Goal: Task Accomplishment & Management: Manage account settings

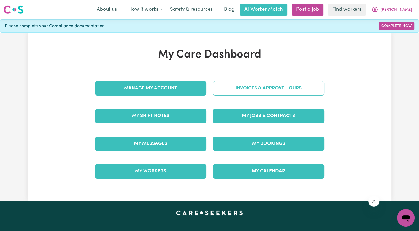
click at [236, 84] on link "Invoices & Approve Hours" at bounding box center [268, 88] width 111 height 14
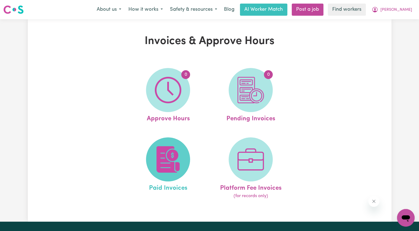
click at [177, 159] on img at bounding box center [168, 159] width 26 height 26
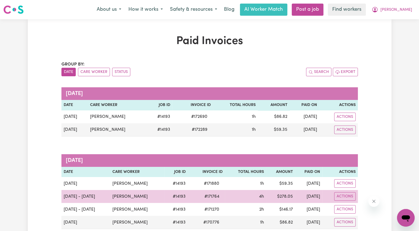
click at [203, 197] on span "# 171764" at bounding box center [212, 197] width 22 height 7
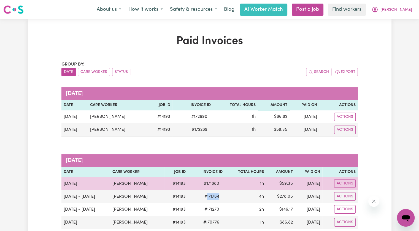
drag, startPoint x: 203, startPoint y: 197, endPoint x: 250, endPoint y: 189, distance: 48.1
click at [203, 197] on span "# 171764" at bounding box center [212, 197] width 22 height 7
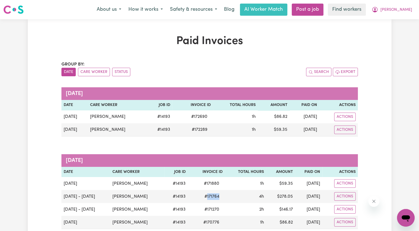
copy span "171764"
click at [403, 11] on span "[PERSON_NAME]" at bounding box center [397, 10] width 32 height 6
click at [400, 23] on link "My Dashboard" at bounding box center [394, 21] width 44 height 10
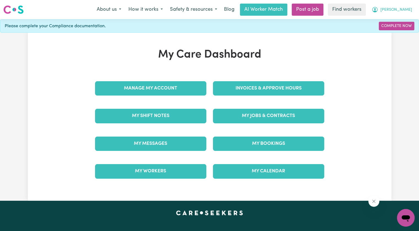
click at [407, 13] on span "[PERSON_NAME]" at bounding box center [397, 10] width 32 height 6
click at [391, 22] on link "My Dashboard" at bounding box center [394, 21] width 44 height 10
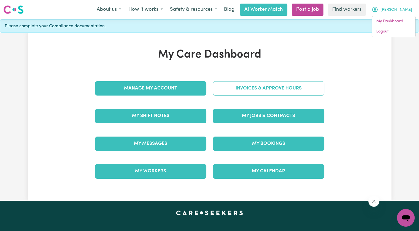
click at [272, 91] on link "Invoices & Approve Hours" at bounding box center [268, 88] width 111 height 14
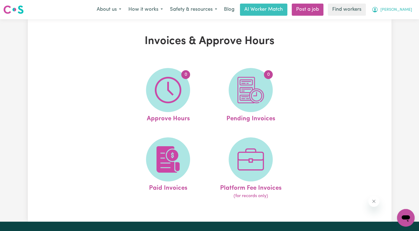
click at [405, 9] on span "[PERSON_NAME]" at bounding box center [397, 10] width 32 height 6
click at [401, 34] on link "Logout" at bounding box center [394, 31] width 44 height 10
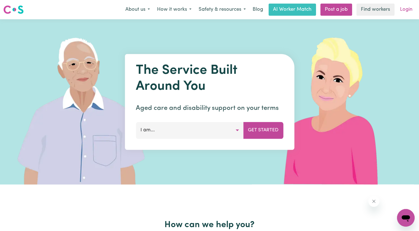
click at [405, 12] on link "Login" at bounding box center [406, 10] width 19 height 12
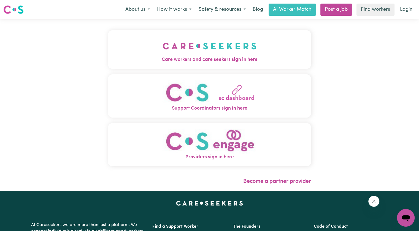
click at [228, 57] on span "Care workers and care seekers sign in here" at bounding box center [209, 59] width 203 height 7
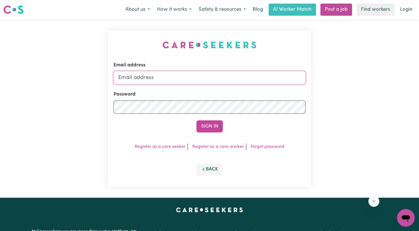
click at [198, 79] on input "Email address" at bounding box center [210, 77] width 192 height 13
type input "[EMAIL_ADDRESS][DOMAIN_NAME]"
click at [197, 121] on button "Sign In" at bounding box center [210, 127] width 26 height 12
